Goal: Obtain resource: Download file/media

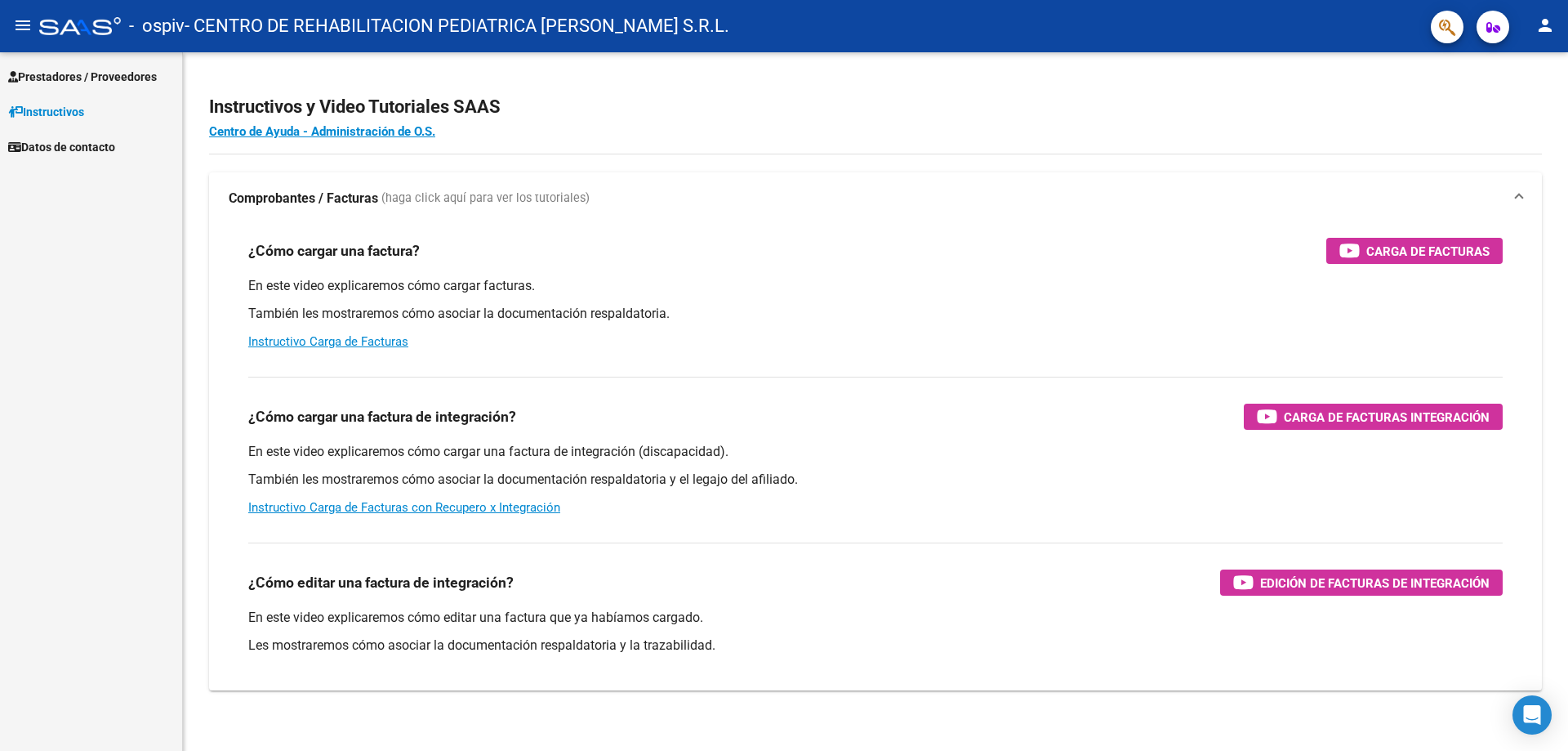
click at [131, 61] on link "Prestadores / Proveedores" at bounding box center [91, 76] width 182 height 35
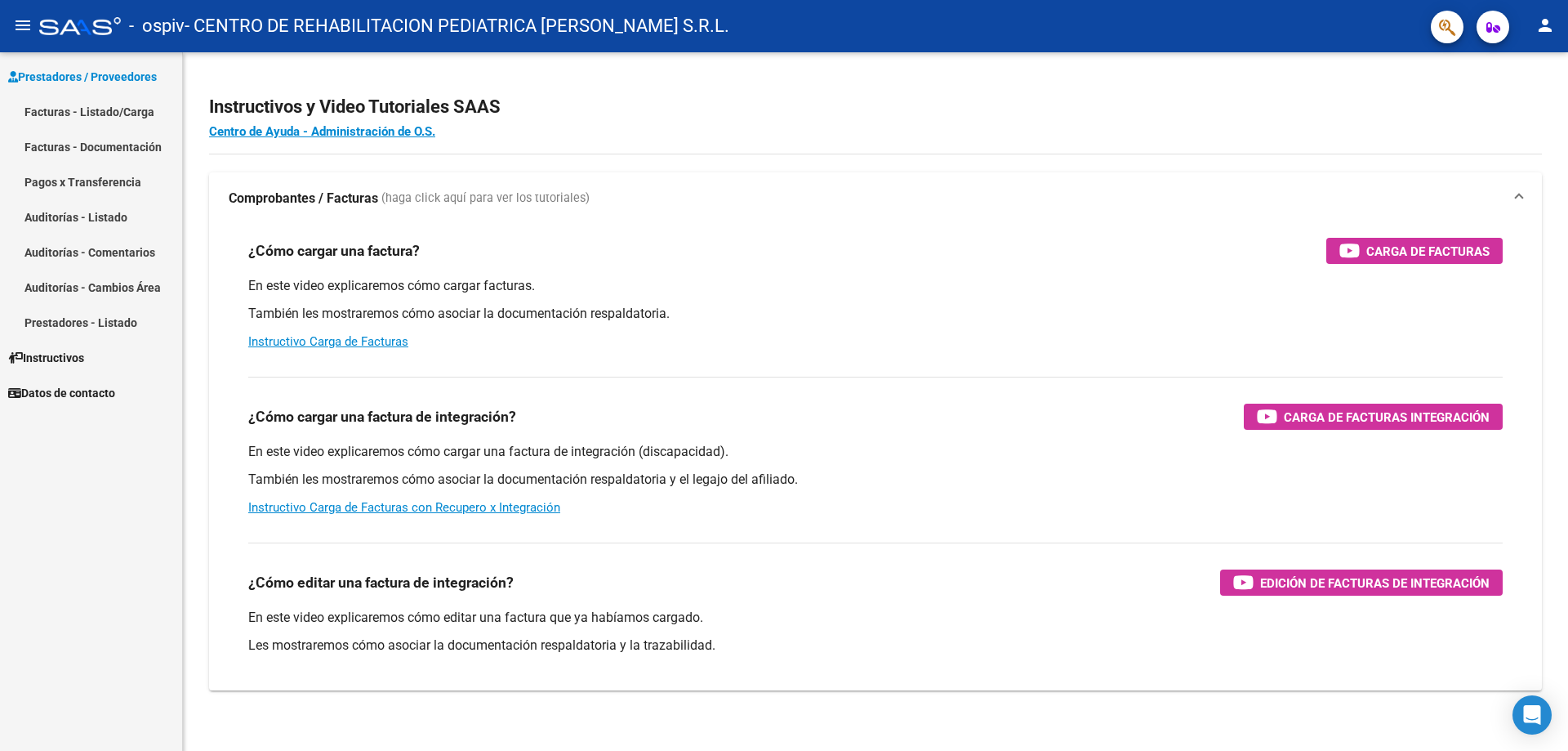
click at [124, 149] on link "Facturas - Documentación" at bounding box center [91, 146] width 182 height 35
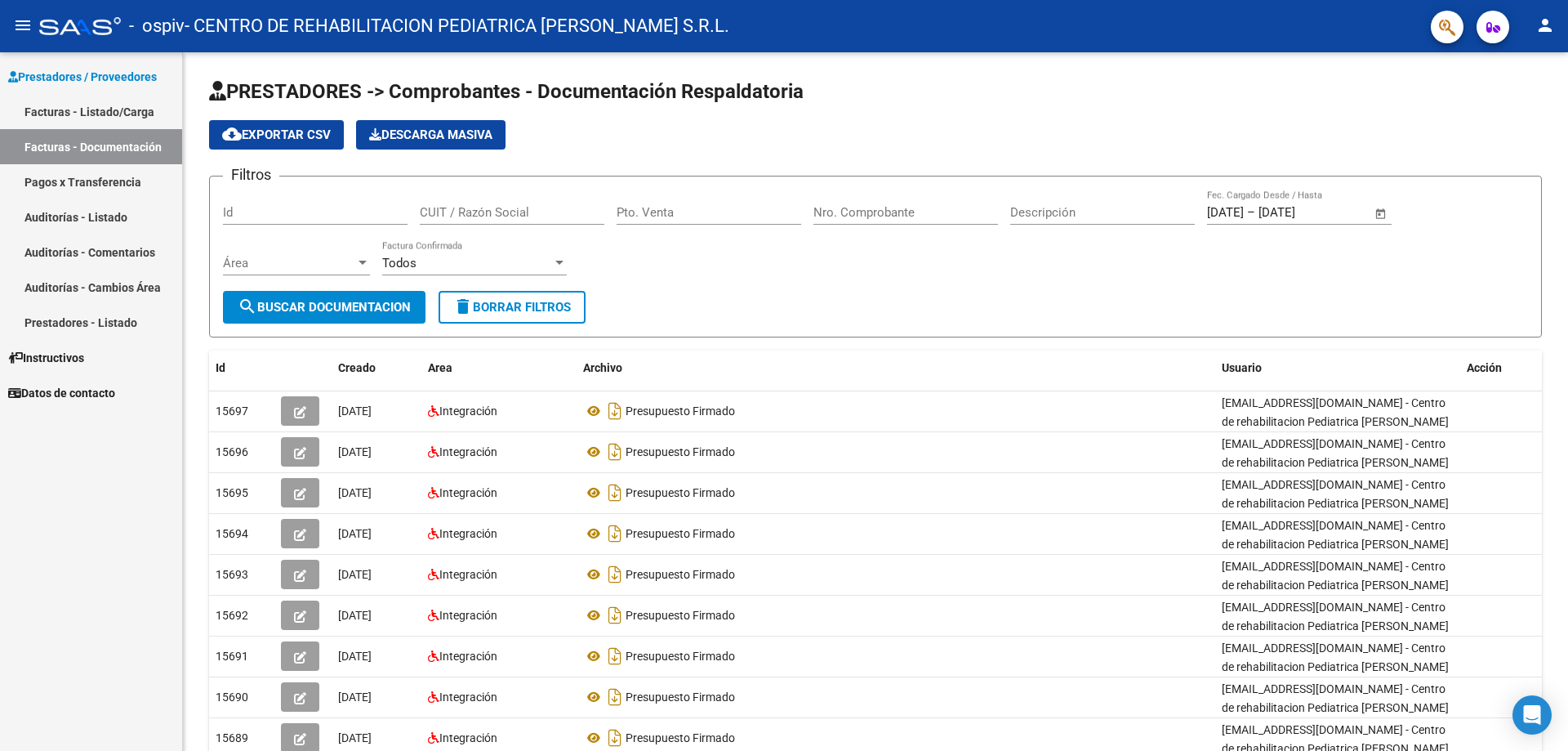
click at [127, 111] on link "Facturas - Listado/Carga" at bounding box center [91, 111] width 182 height 35
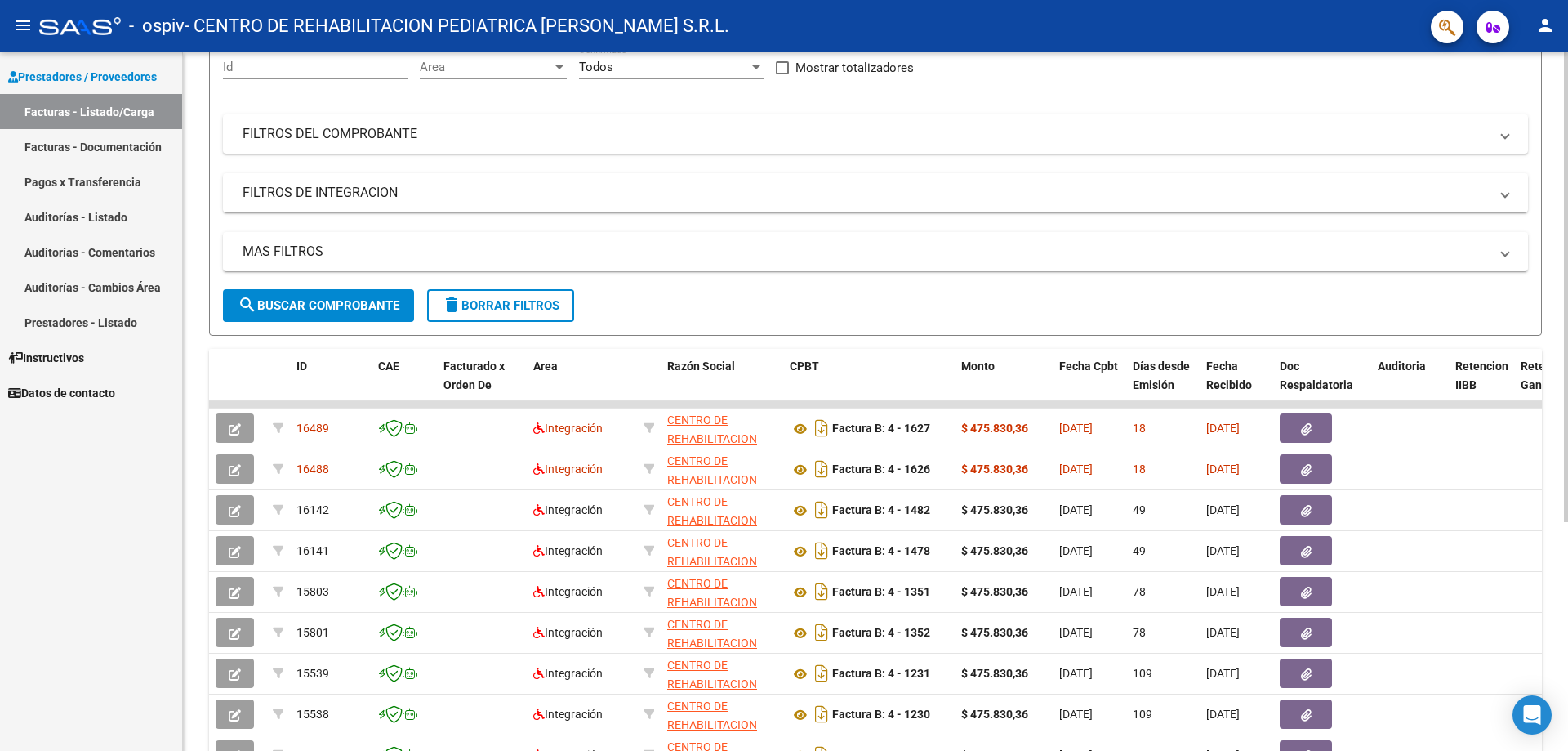
scroll to position [245, 0]
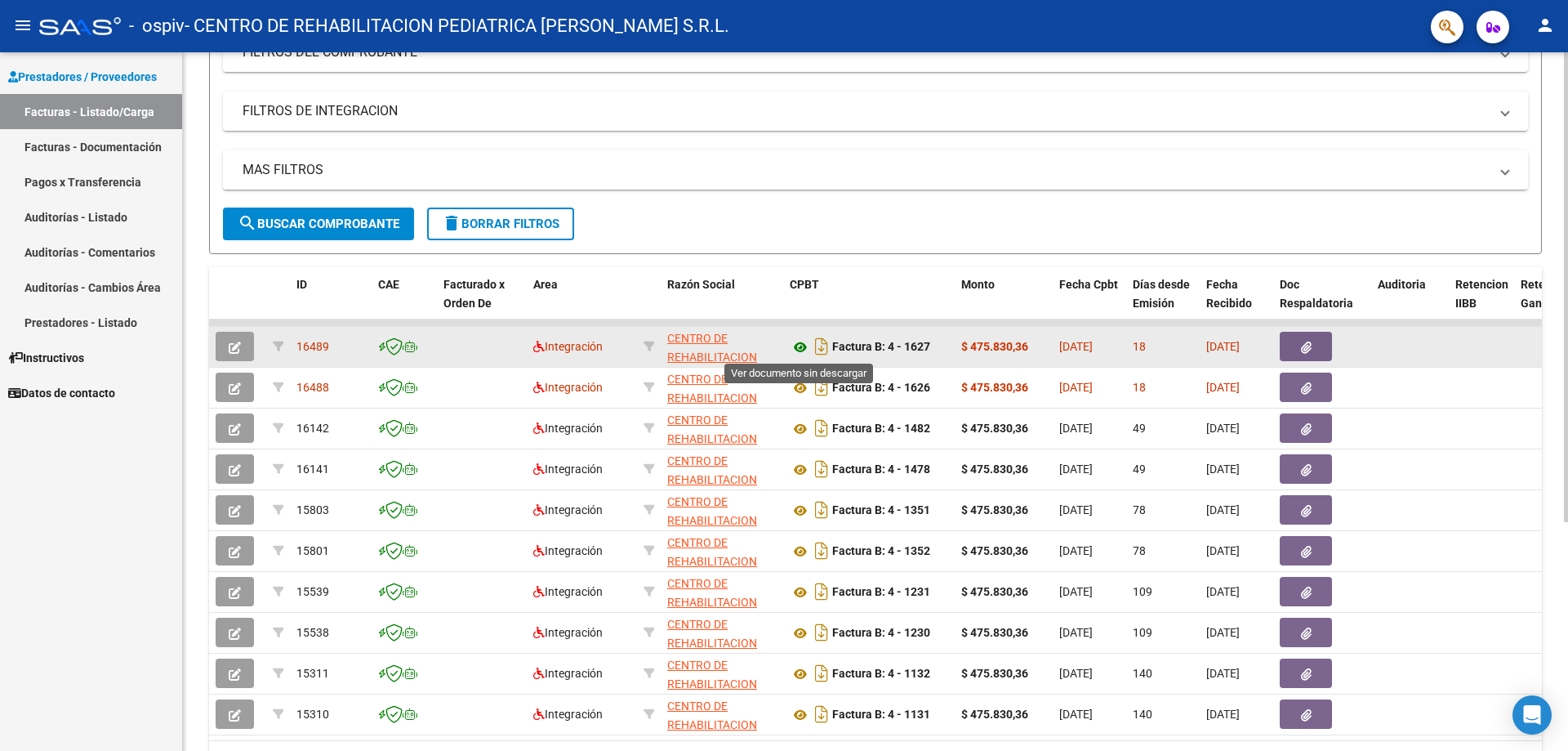
click at [801, 347] on icon at bounding box center [800, 347] width 22 height 20
click at [1312, 334] on button "button" at bounding box center [1306, 346] width 52 height 30
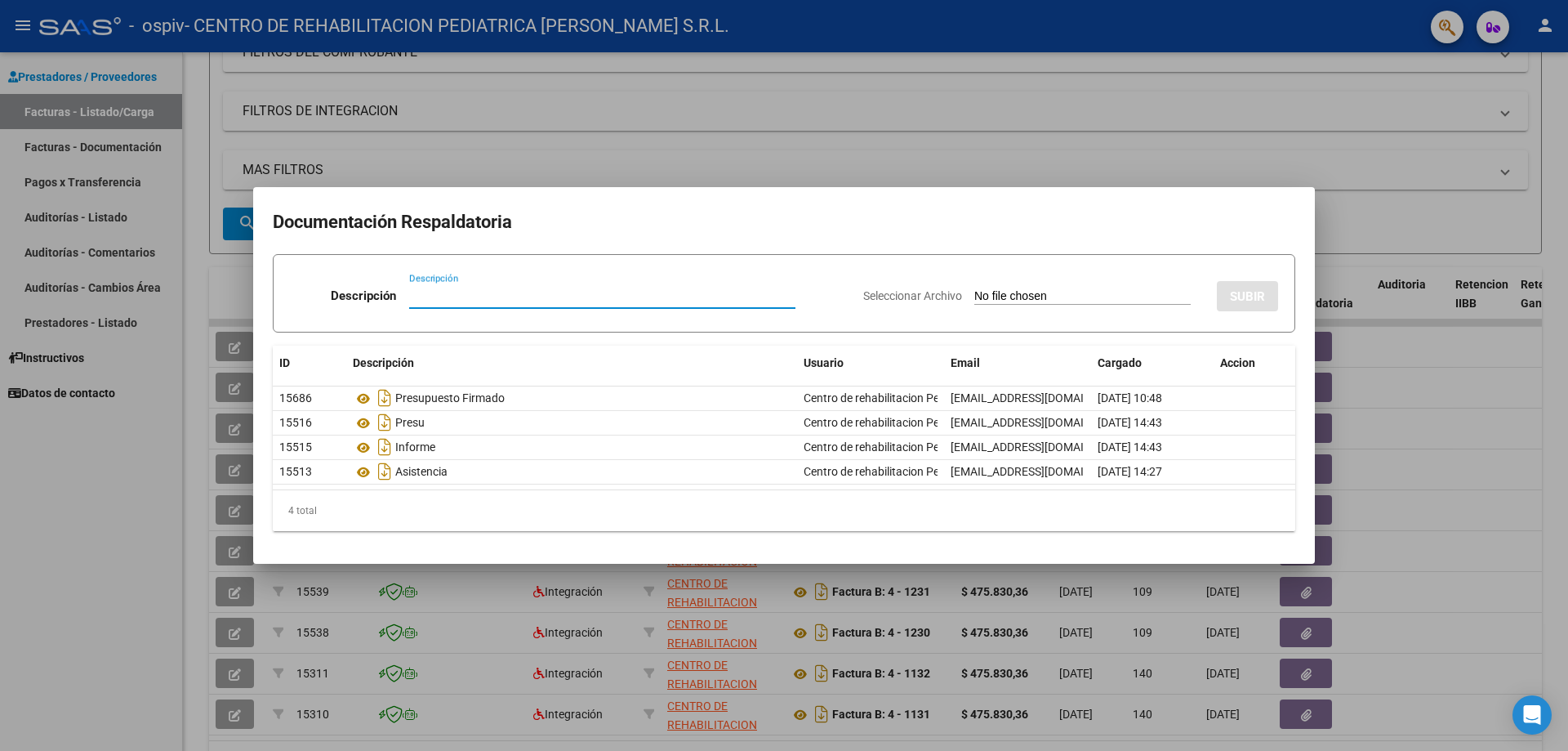
click at [1174, 117] on div at bounding box center [784, 375] width 1568 height 751
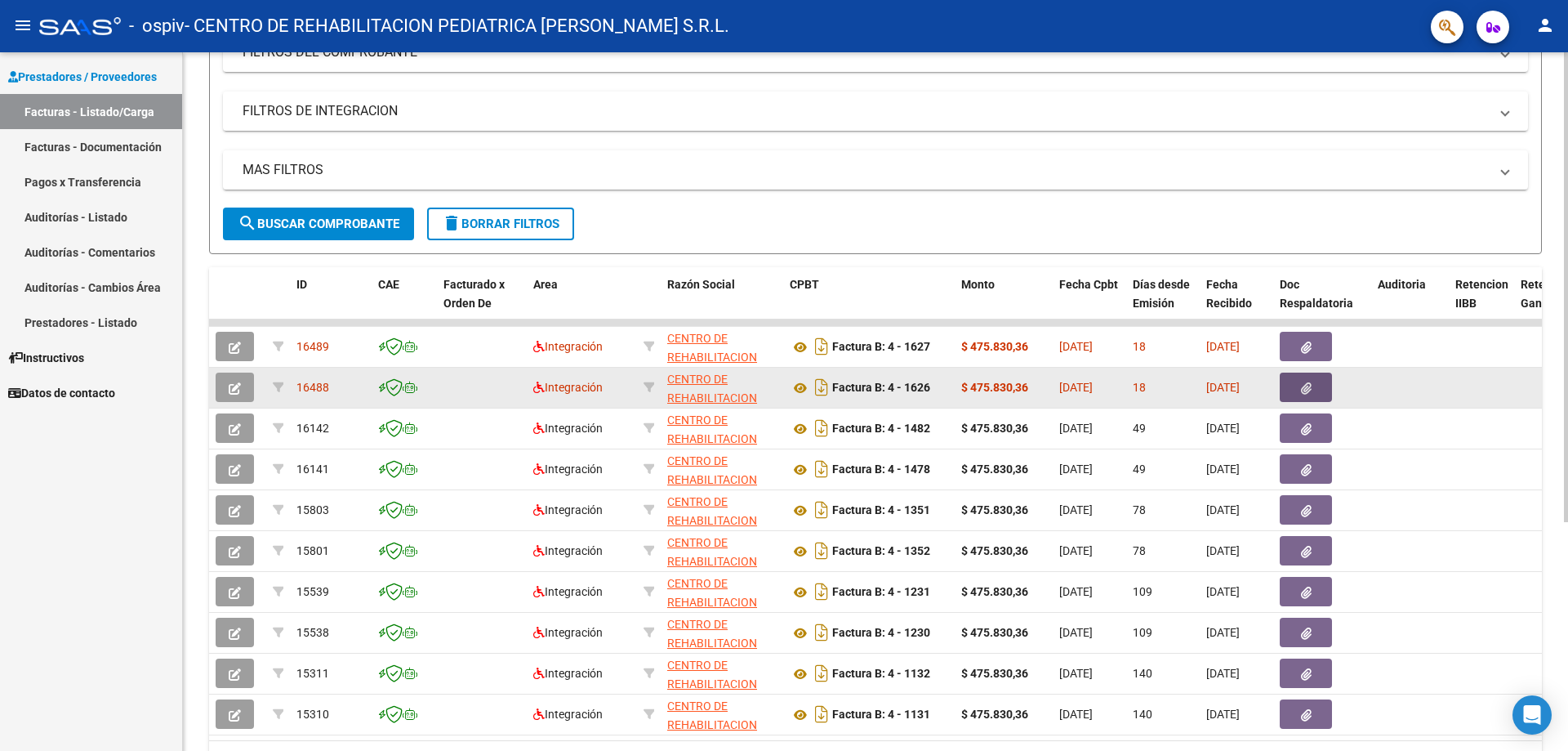
click at [1292, 390] on button "button" at bounding box center [1306, 387] width 52 height 30
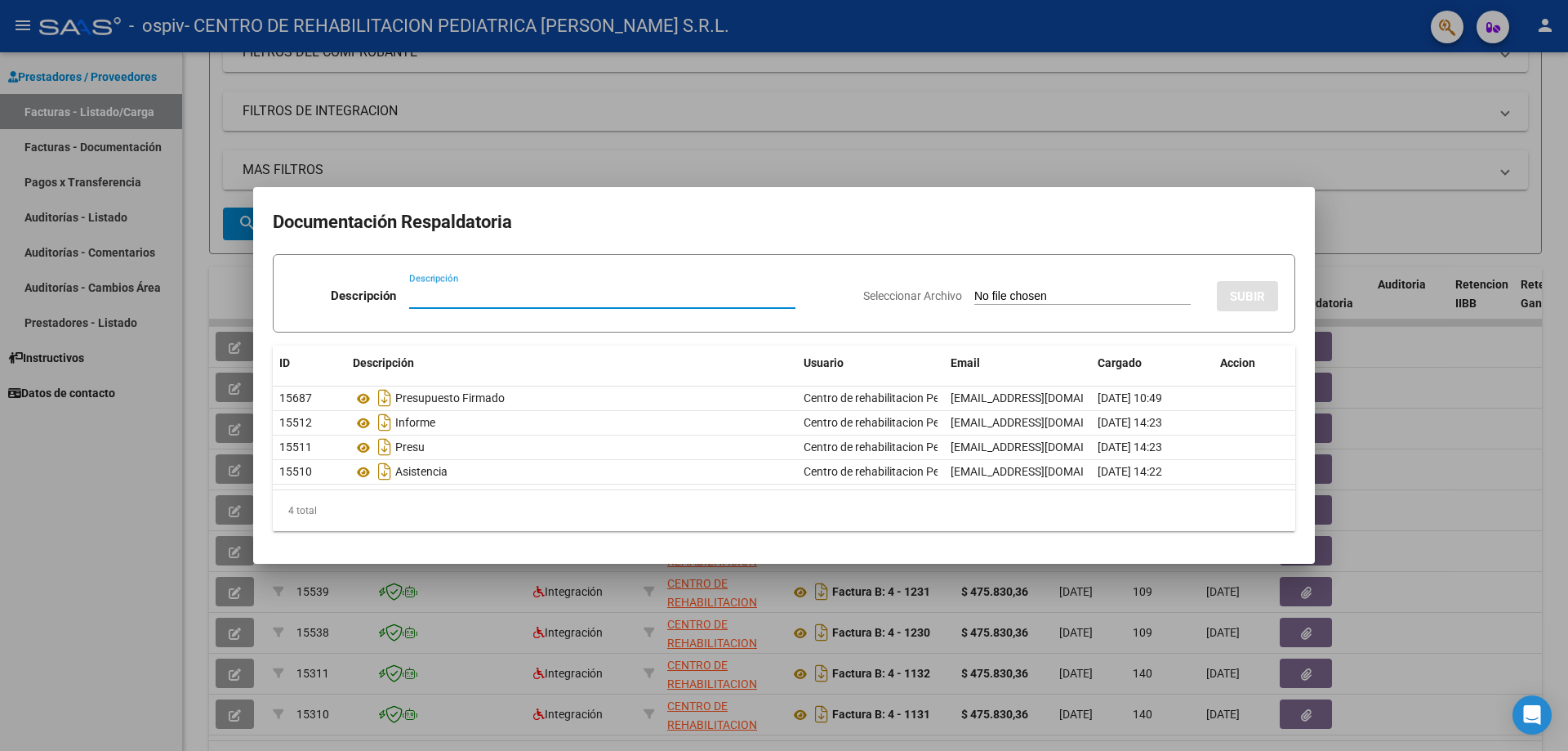
click at [1081, 124] on div at bounding box center [784, 375] width 1568 height 751
